Goal: Information Seeking & Learning: Learn about a topic

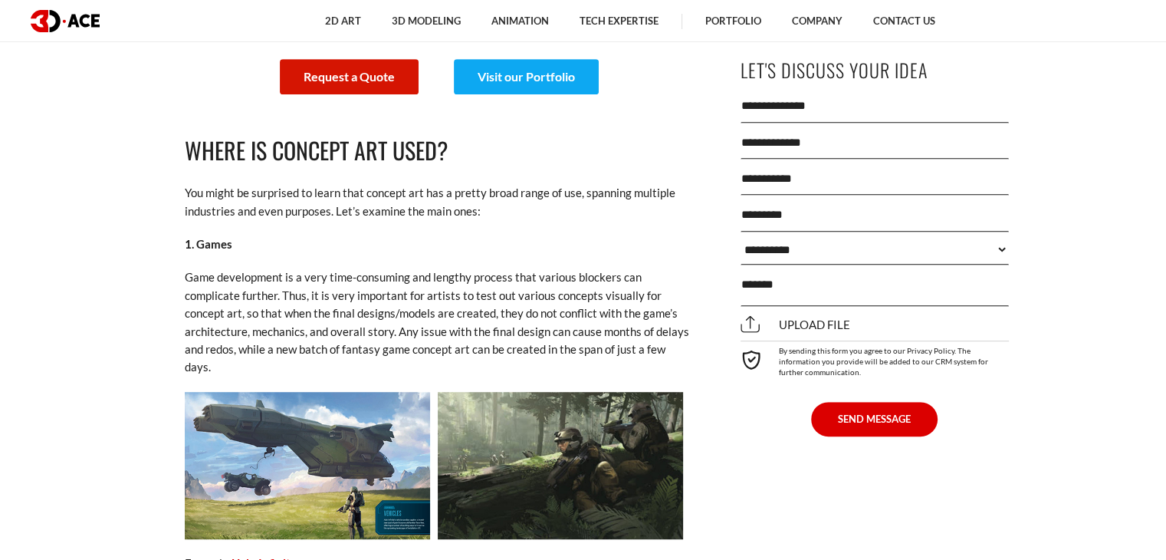
scroll to position [614, 0]
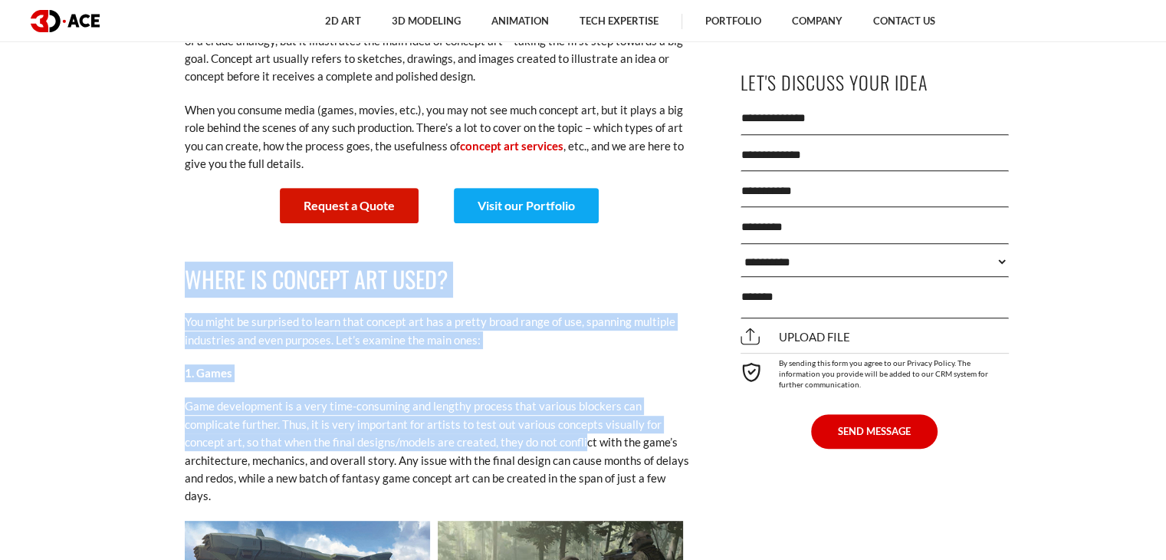
drag, startPoint x: 189, startPoint y: 266, endPoint x: 531, endPoint y: 387, distance: 362.6
drag, startPoint x: 482, startPoint y: 372, endPoint x: 410, endPoint y: 400, distance: 77.5
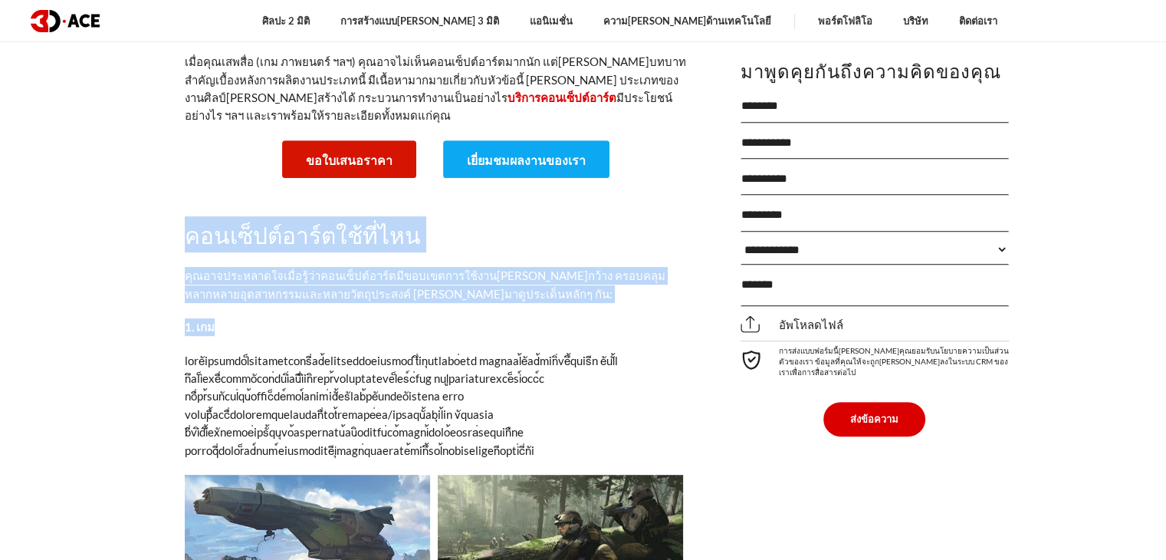
scroll to position [690, 0]
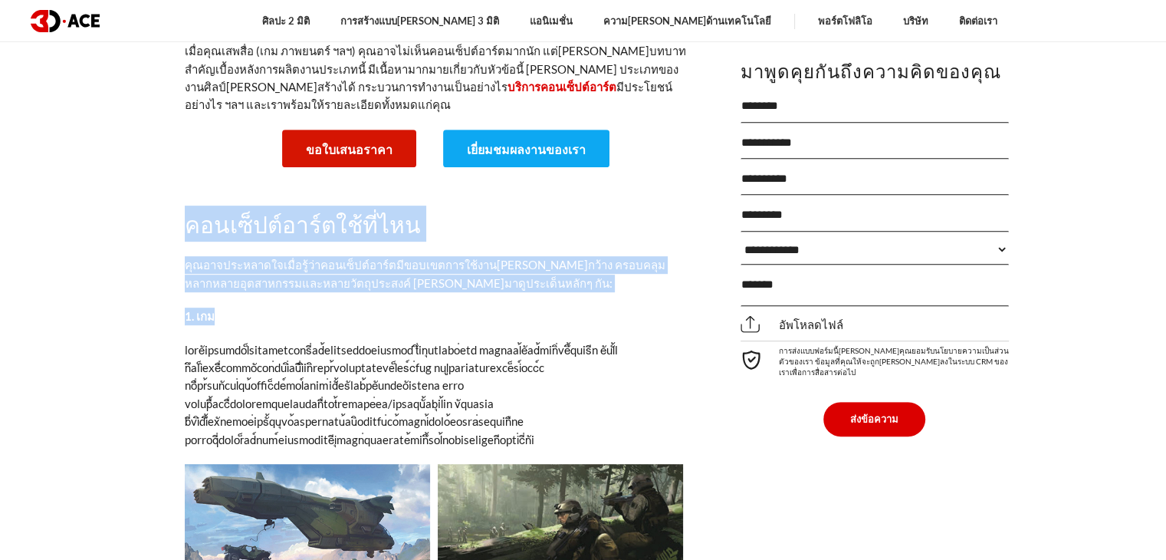
click at [513, 258] on font "คุณอาจประหลาดใจเมื่อรู้ว่าคอนเซ็ปต์อาร์ตมีขอบเขตการใช้งาน[PERSON_NAME]กว้าง ครอ…" at bounding box center [425, 273] width 481 height 31
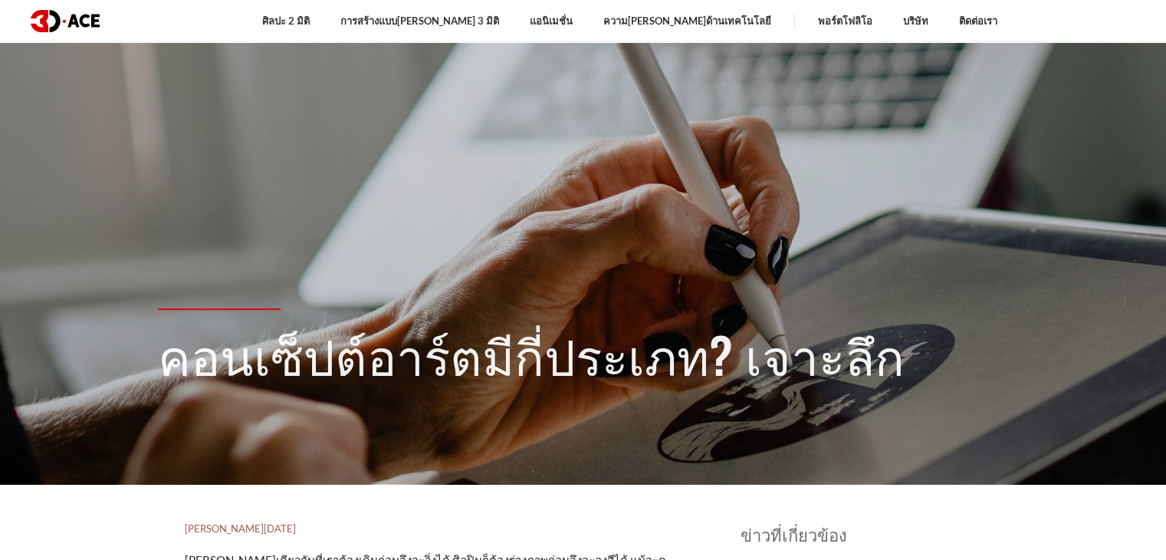
scroll to position [77, 0]
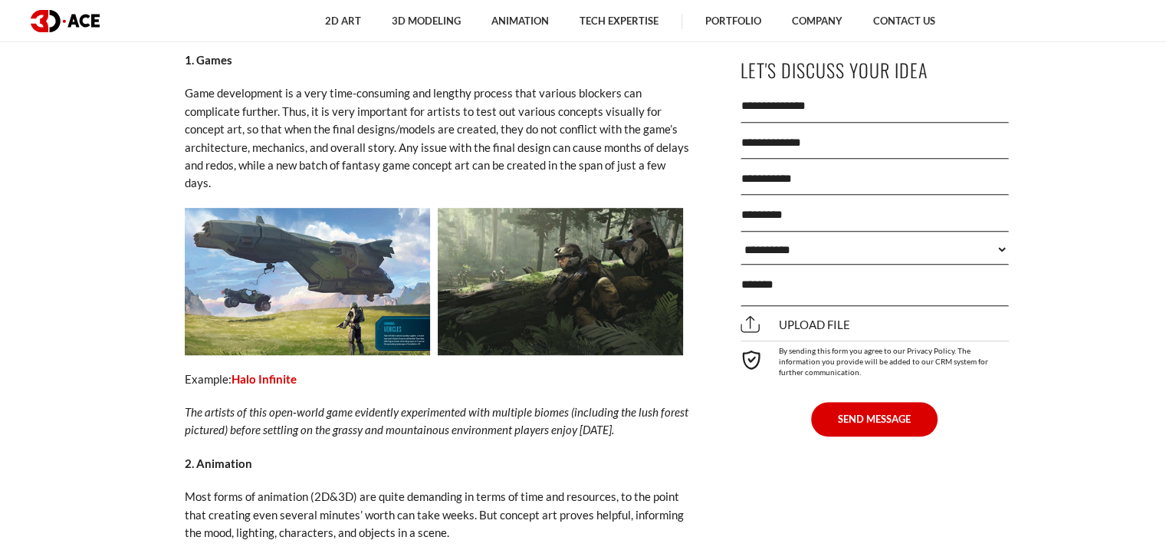
scroll to position [920, 0]
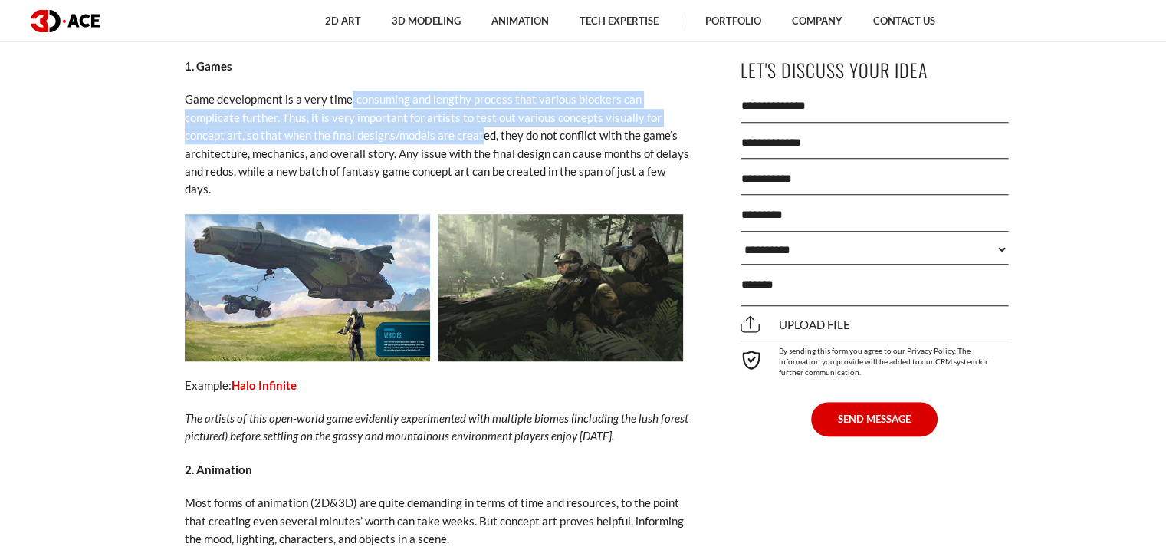
drag, startPoint x: 396, startPoint y: 110, endPoint x: 479, endPoint y: 143, distance: 88.7
click at [479, 143] on p "Game development is a very time-consuming and lengthy process that various bloc…" at bounding box center [438, 143] width 506 height 107
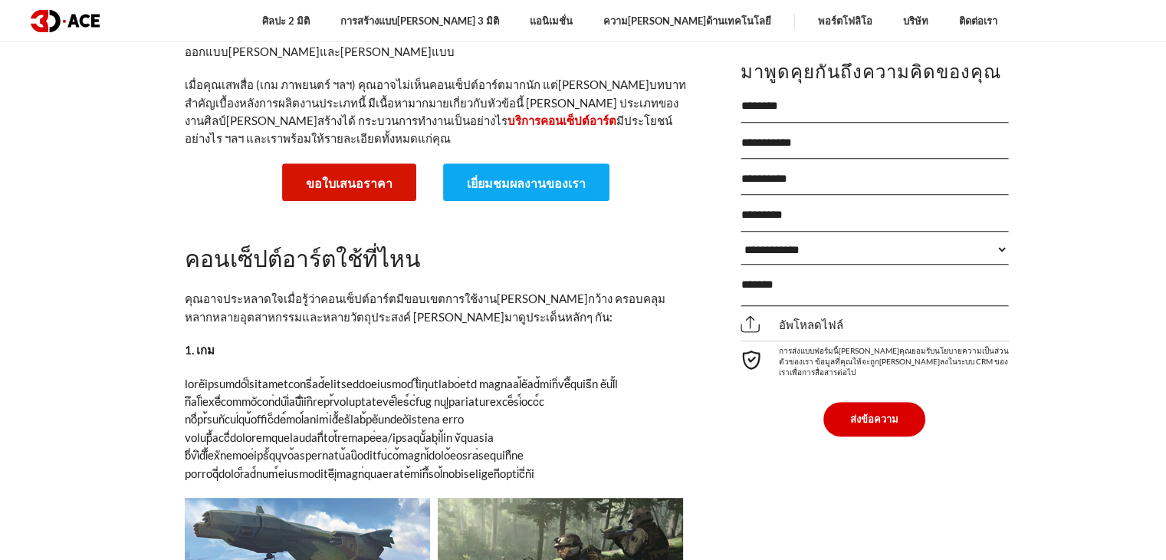
scroll to position [690, 0]
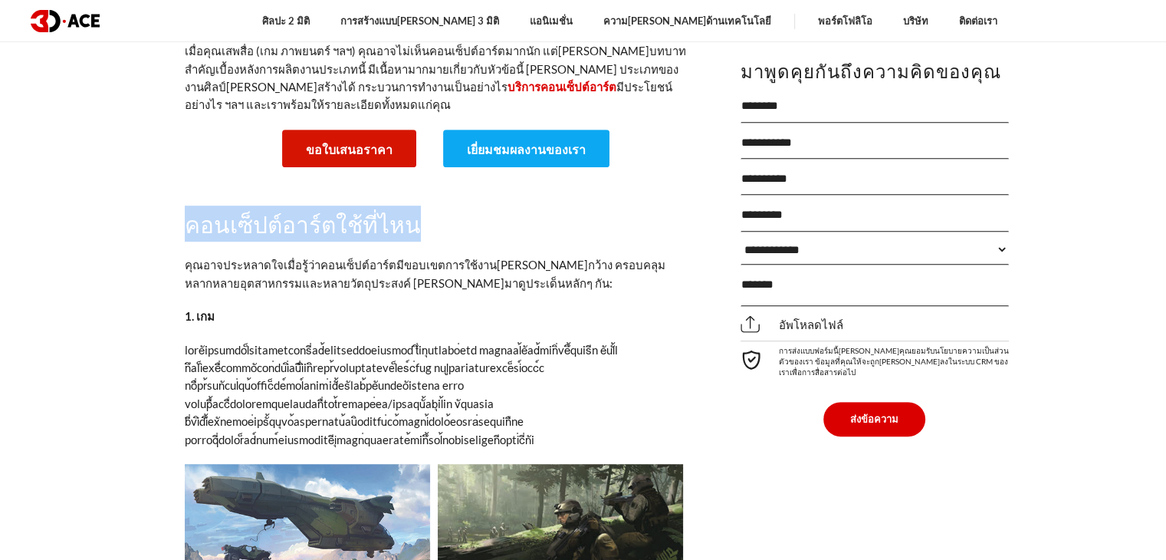
drag, startPoint x: 179, startPoint y: 188, endPoint x: 428, endPoint y: 187, distance: 248.5
copy font "คอนเซ็ปต์อาร์ตใช้ที่ไหน"
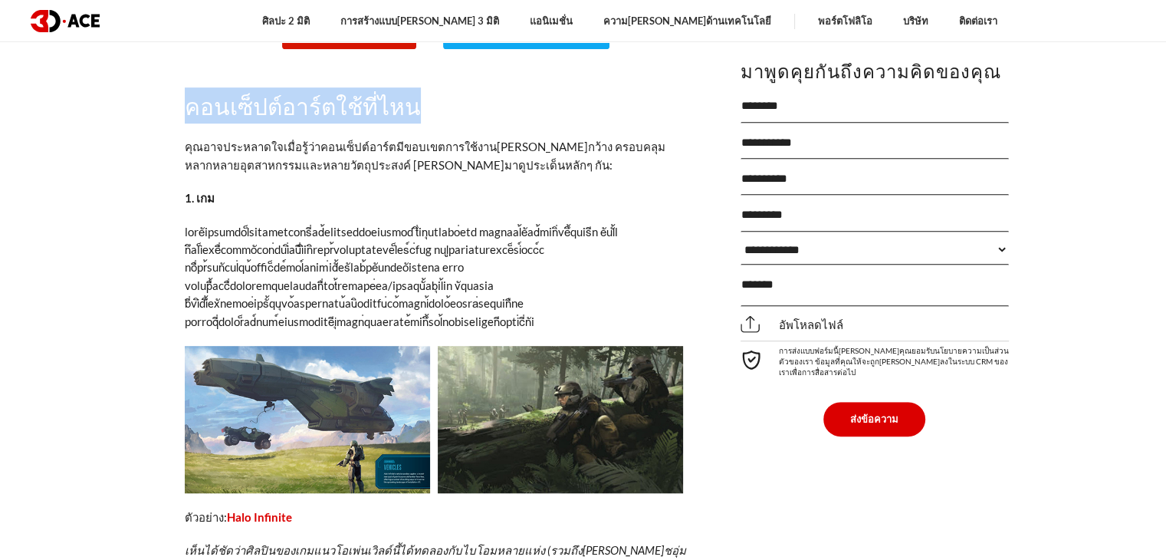
scroll to position [844, 0]
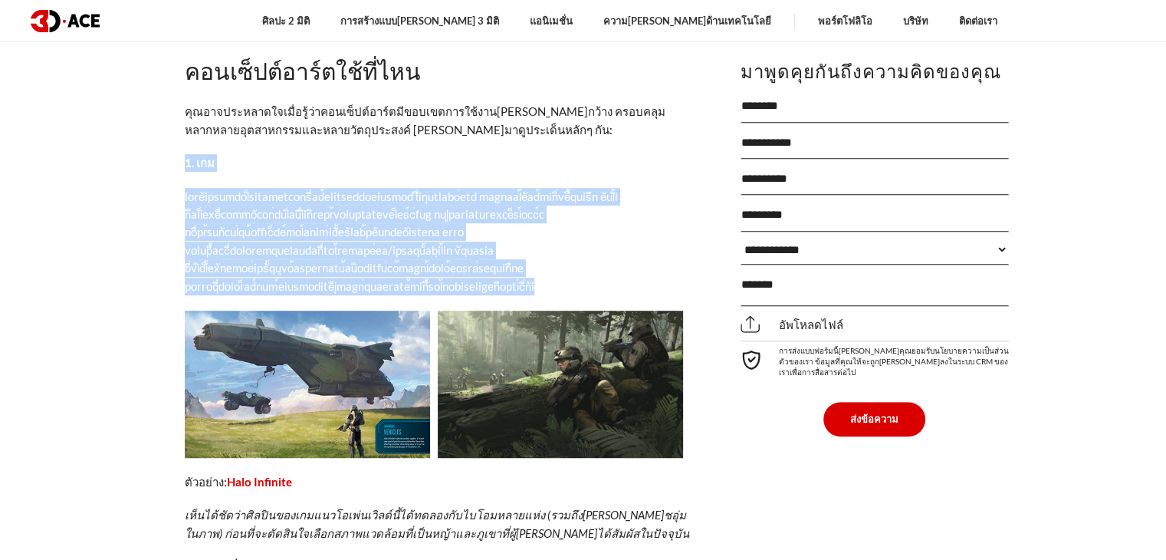
drag, startPoint x: 166, startPoint y: 121, endPoint x: 664, endPoint y: 232, distance: 510.0
copy div "6. lor ipsuัdolorsit็ametconsectี่ad้elitseddoeiusmod tึ่inุutlabo่etd magnaal้…"
click at [304, 313] on img at bounding box center [307, 384] width 245 height 147
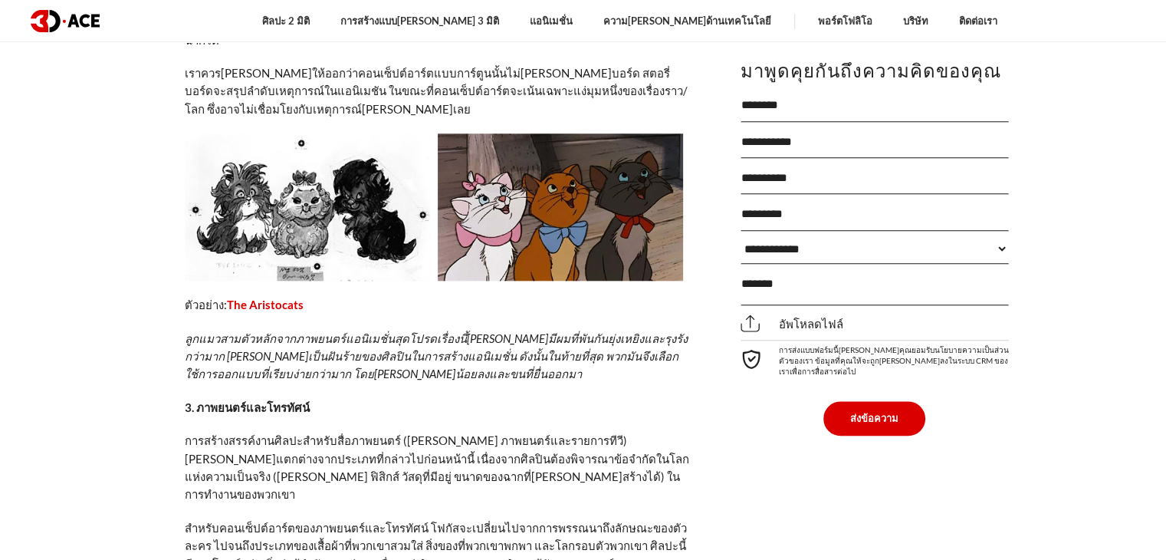
scroll to position [1150, 0]
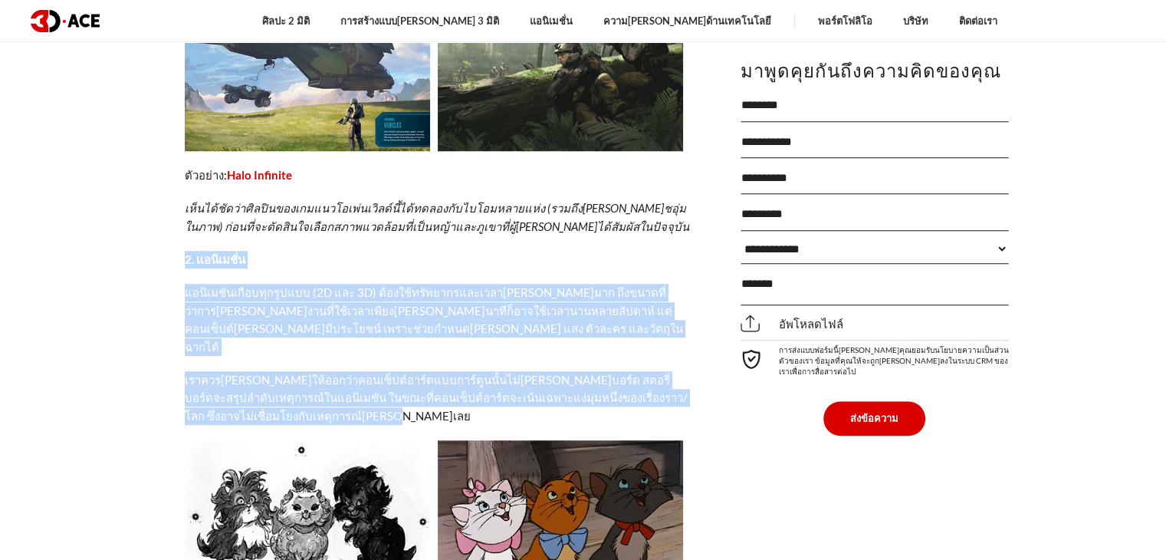
drag, startPoint x: 183, startPoint y: 209, endPoint x: 485, endPoint y: 336, distance: 327.9
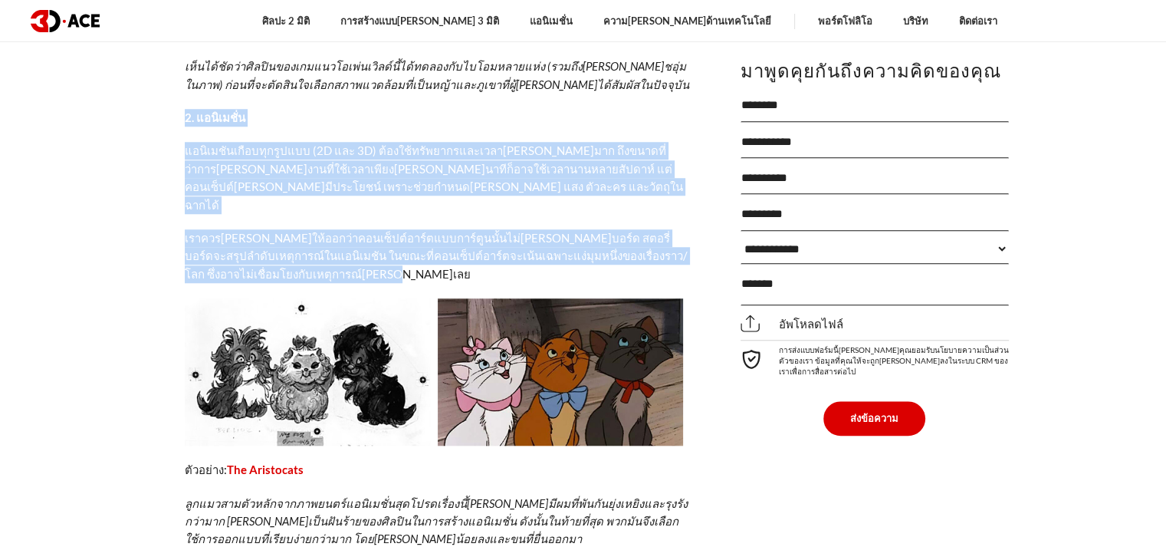
scroll to position [1074, 0]
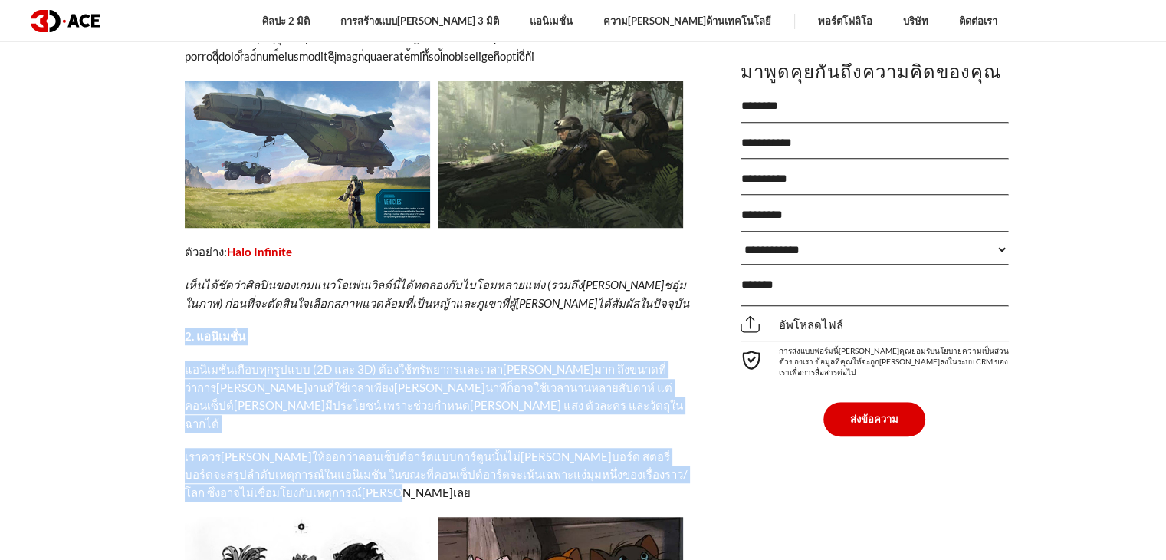
copy div "3. lorิipsั่d sitิameัconืadiุelูsedd (5E tem 0I) u้labo้etัdoloremagnaal่eni้a…"
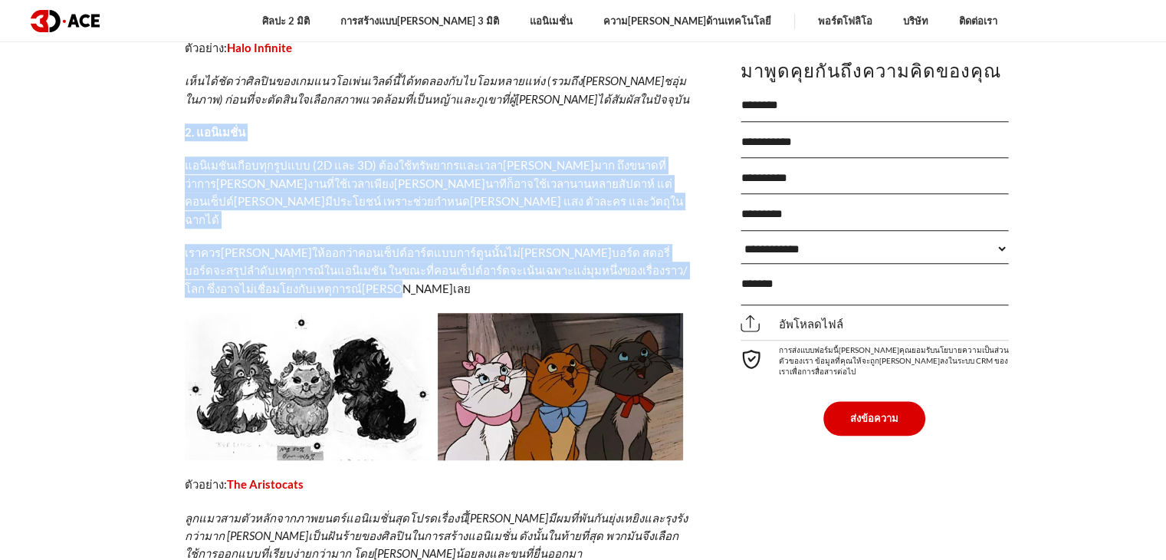
scroll to position [1457, 0]
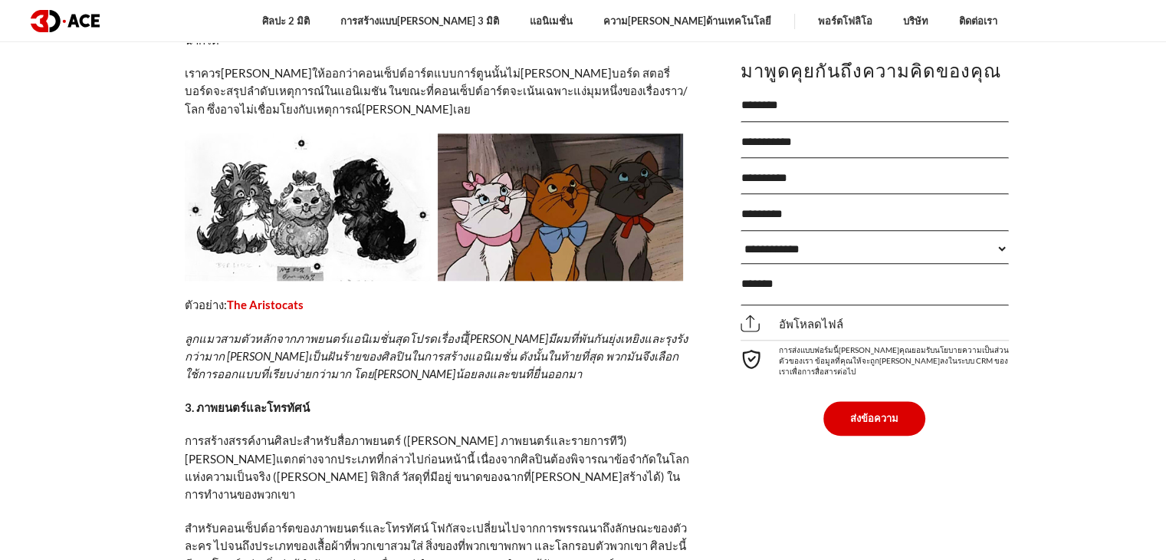
drag, startPoint x: 281, startPoint y: 182, endPoint x: 469, endPoint y: 143, distance: 191.9
click at [491, 143] on img at bounding box center [560, 206] width 245 height 147
drag, startPoint x: 382, startPoint y: 125, endPoint x: 479, endPoint y: 190, distance: 117.2
click at [479, 190] on div at bounding box center [438, 206] width 506 height 147
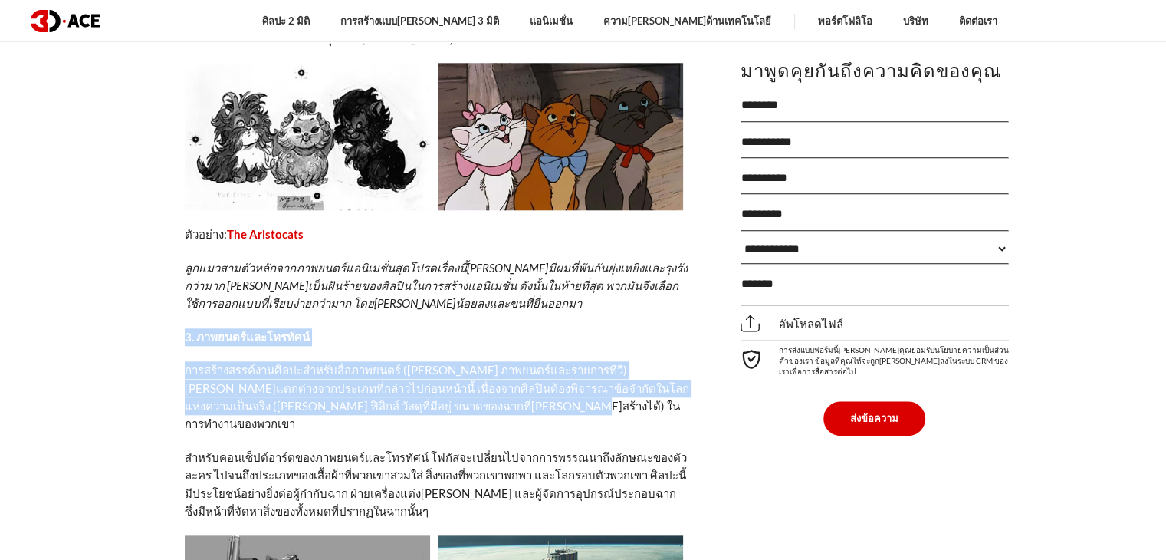
scroll to position [1534, 0]
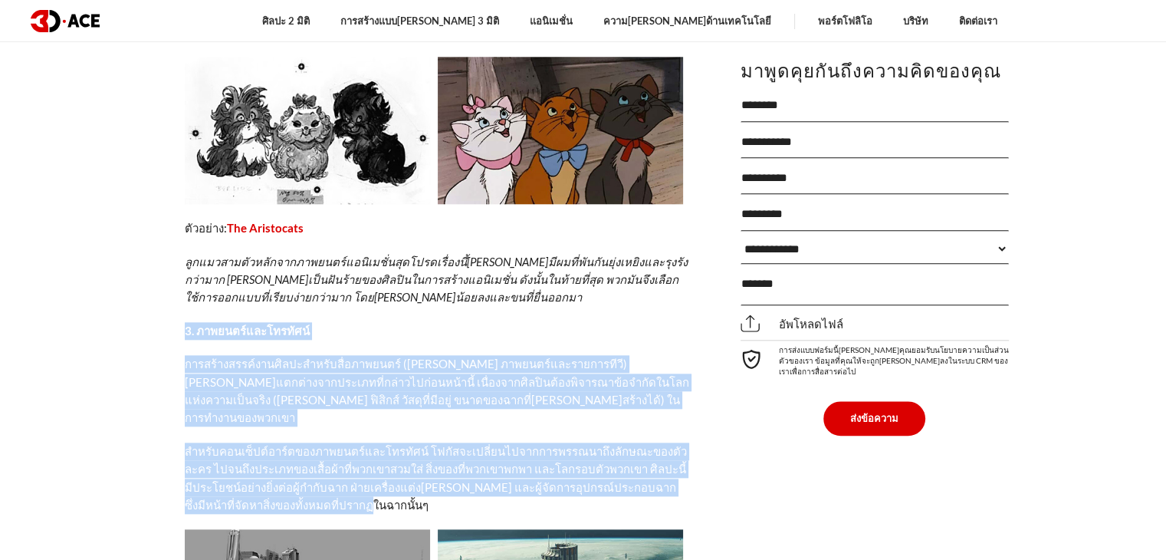
drag, startPoint x: 184, startPoint y: 334, endPoint x: 334, endPoint y: 410, distance: 168.1
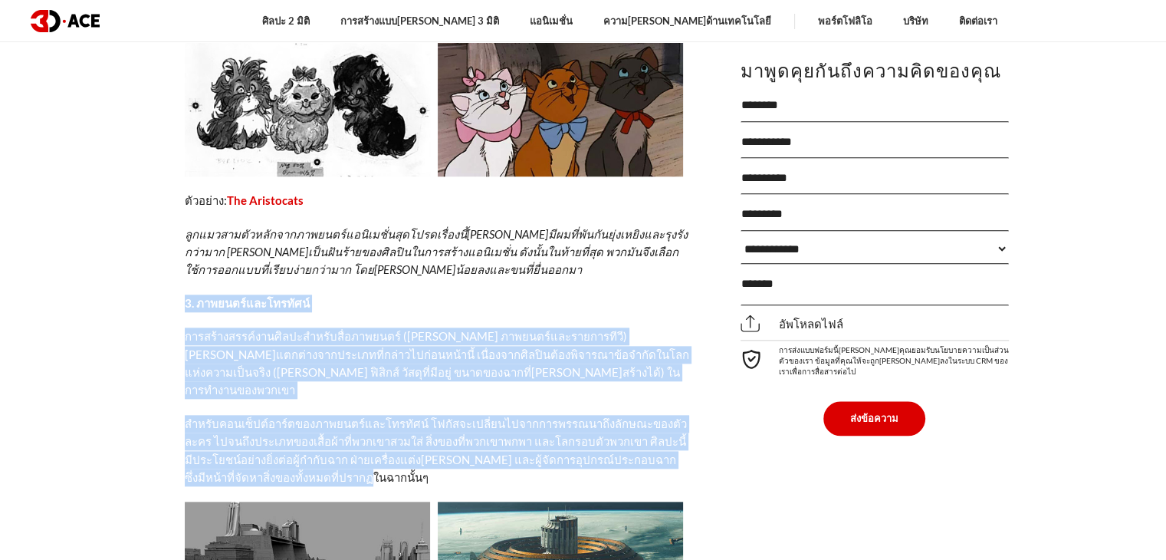
scroll to position [1610, 0]
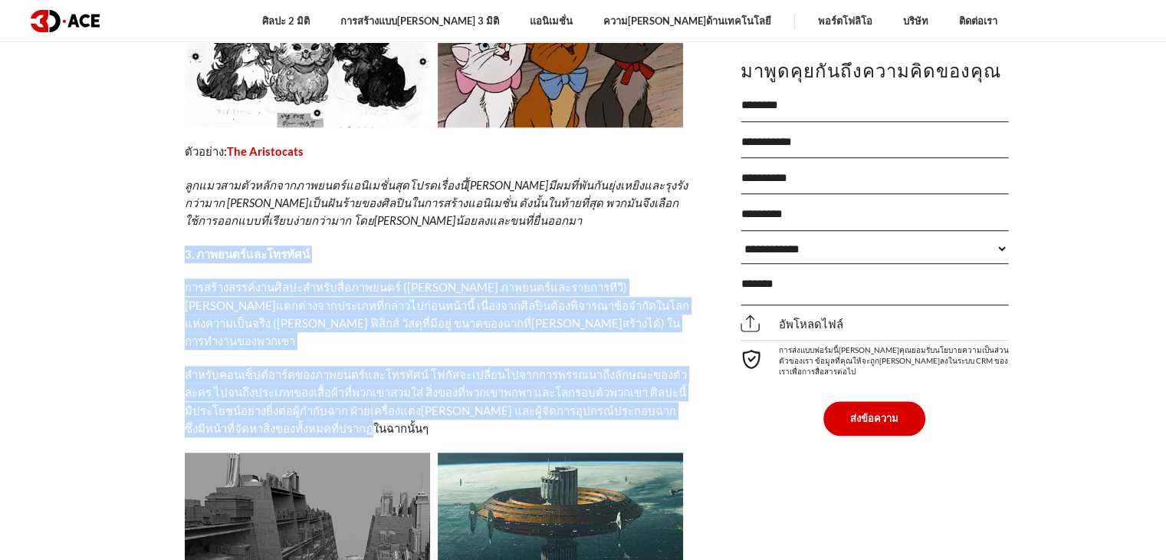
copy div "8. loremip์dolorsiัam์ conse้adipis์elitิseddoeiัteื่incididu์ (ut่l etdolor์ma…"
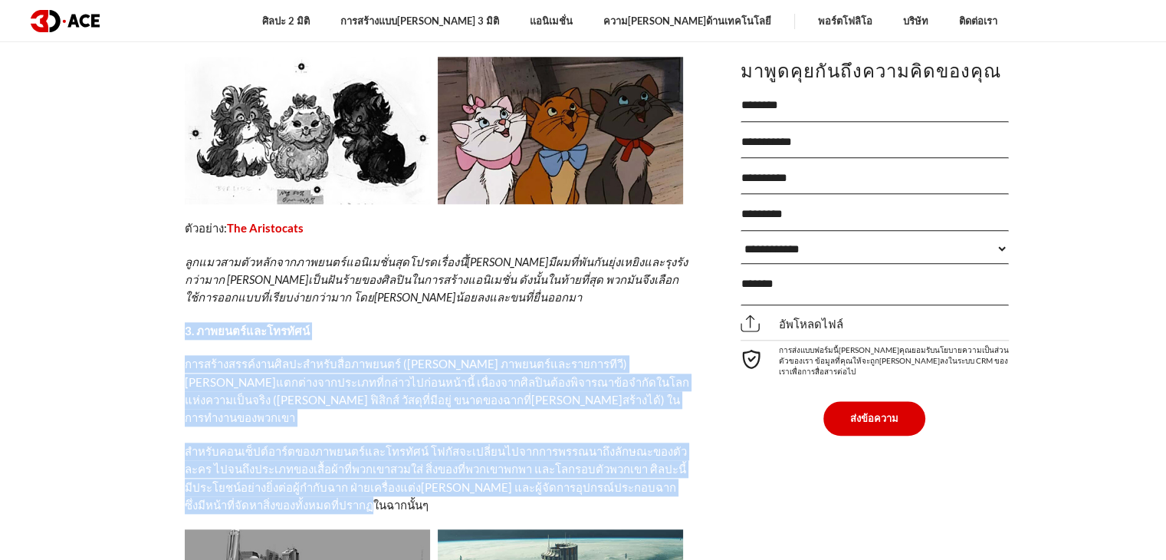
scroll to position [1917, 0]
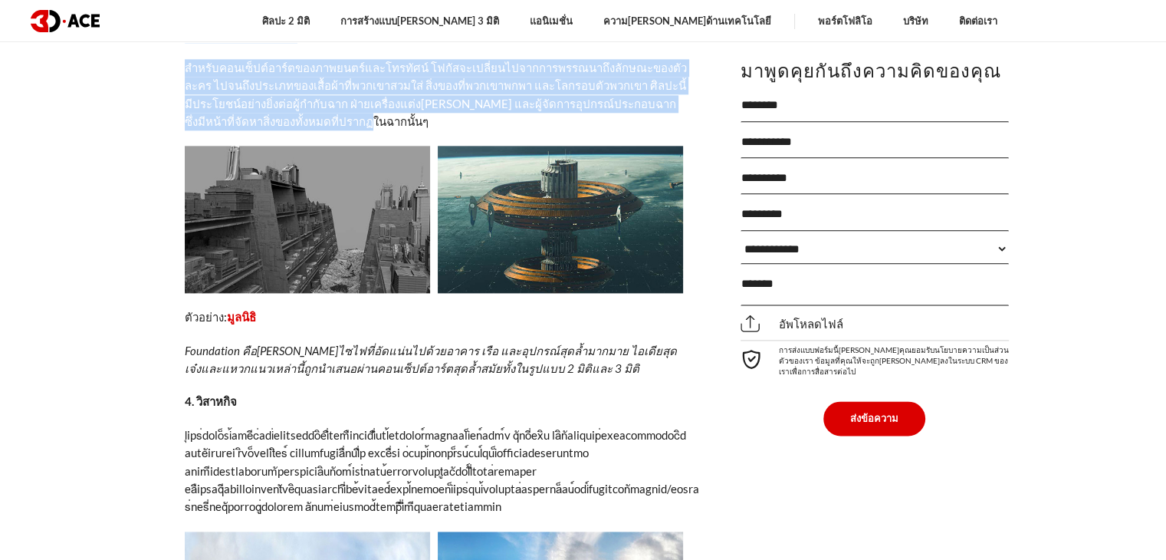
click at [278, 146] on img at bounding box center [307, 219] width 245 height 147
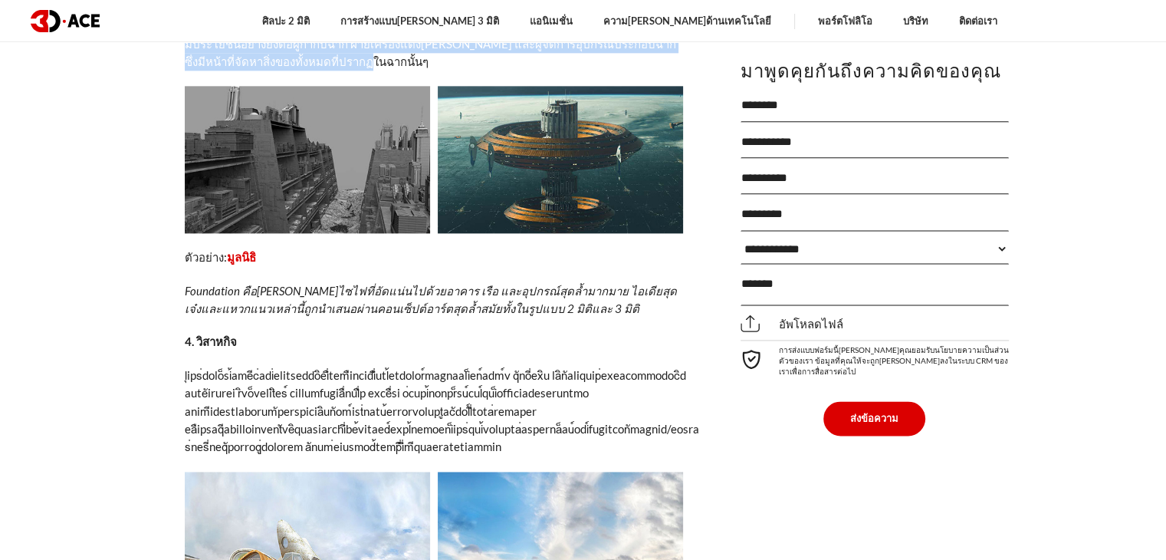
scroll to position [1994, 0]
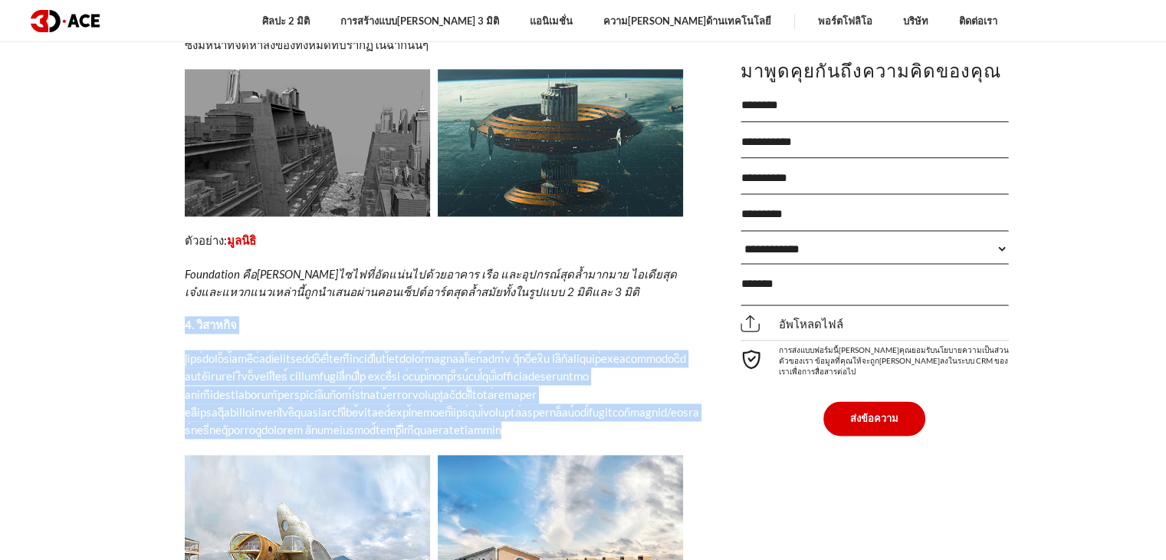
drag, startPoint x: 180, startPoint y: 228, endPoint x: 686, endPoint y: 335, distance: 516.7
copy div "3. lิipsuิd sุame่cons็ad้eliีs่doe่temporincิutื่labืetdoloื่mag้aliquae์admin…"
click at [287, 351] on font at bounding box center [442, 394] width 515 height 86
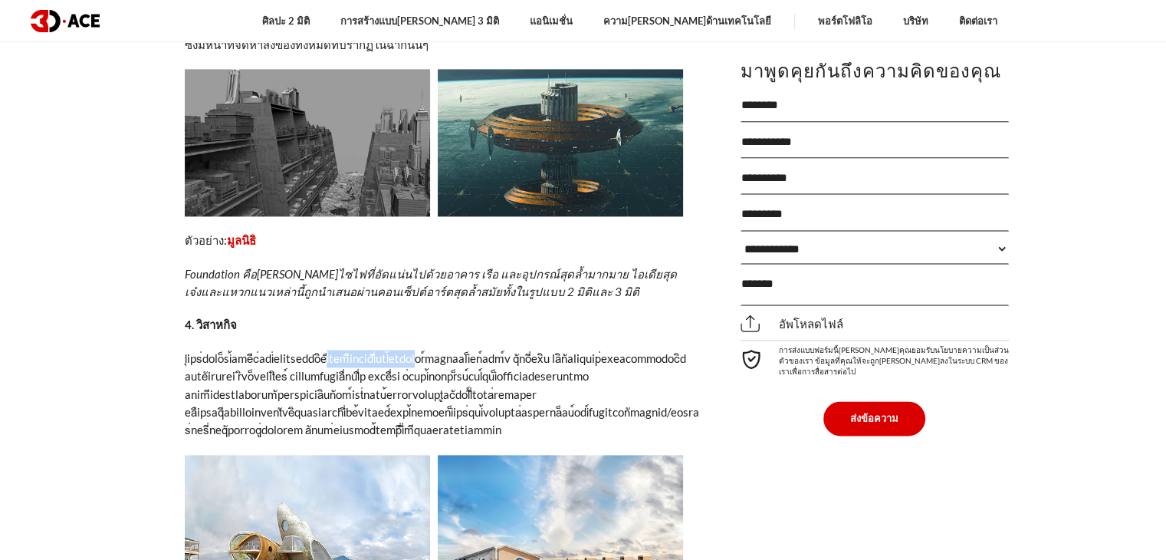
drag, startPoint x: 393, startPoint y: 265, endPoint x: 472, endPoint y: 274, distance: 80.3
click at [472, 351] on font at bounding box center [442, 394] width 515 height 86
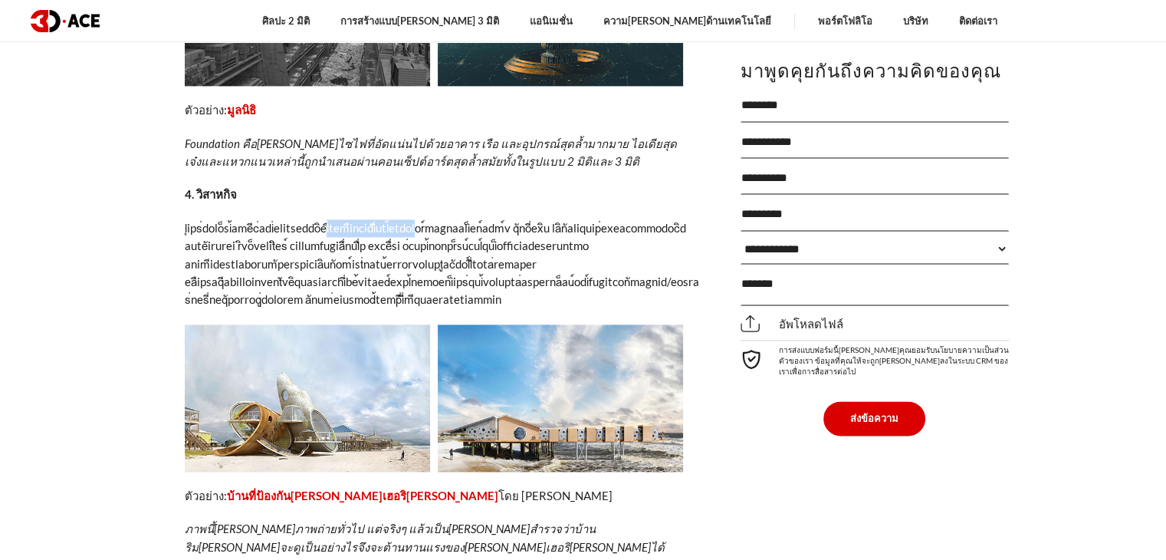
scroll to position [2147, 0]
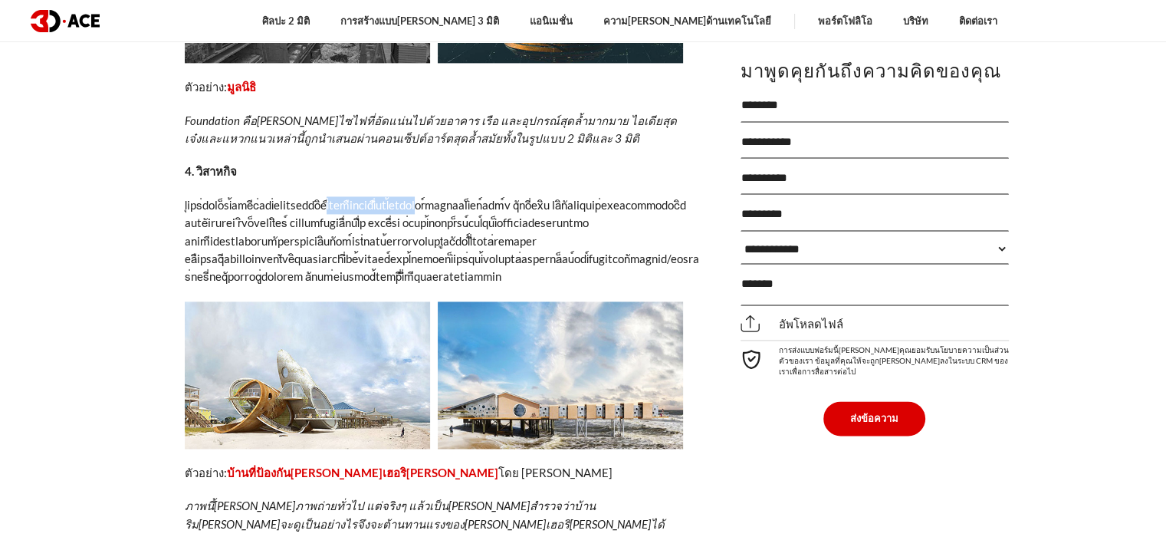
drag, startPoint x: 530, startPoint y: 283, endPoint x: 322, endPoint y: 278, distance: 207.9
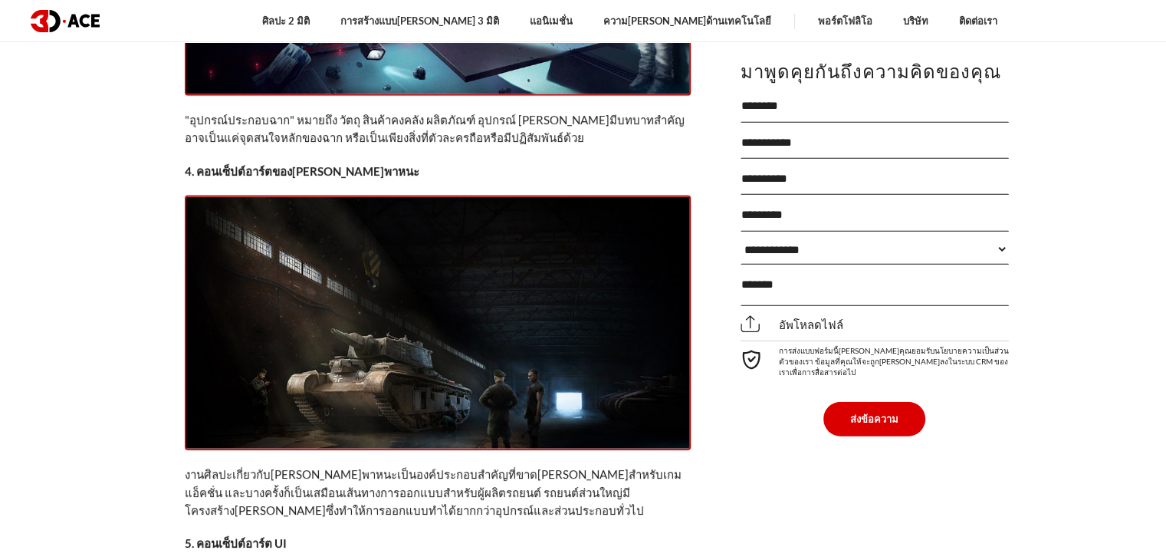
scroll to position [3835, 0]
